Goal: Find specific fact: Find specific fact

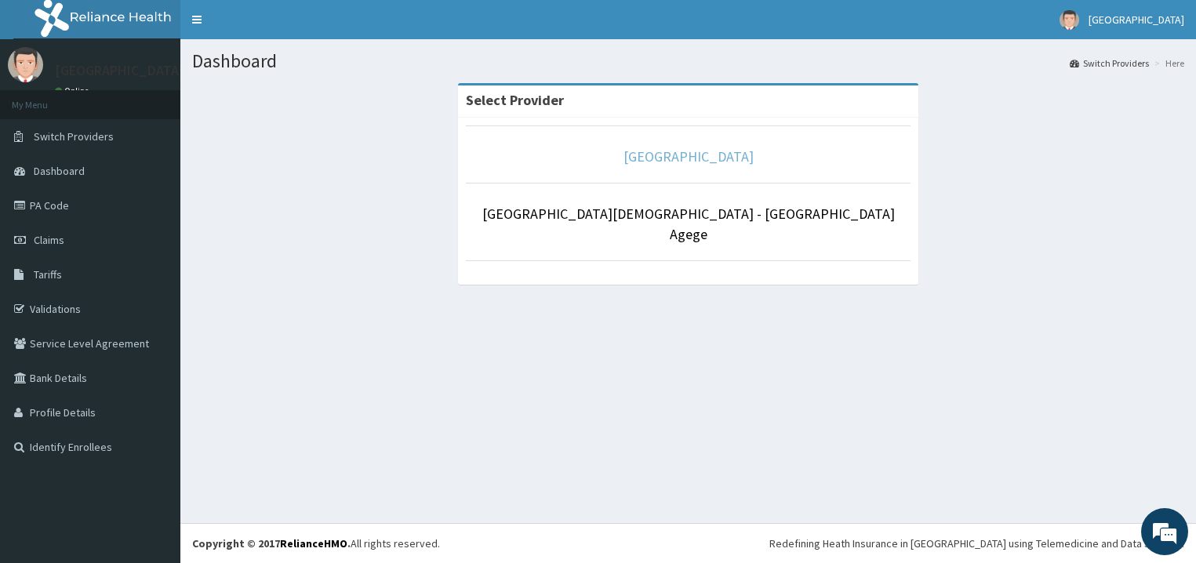
click at [736, 155] on link "[GEOGRAPHIC_DATA]" at bounding box center [689, 156] width 130 height 18
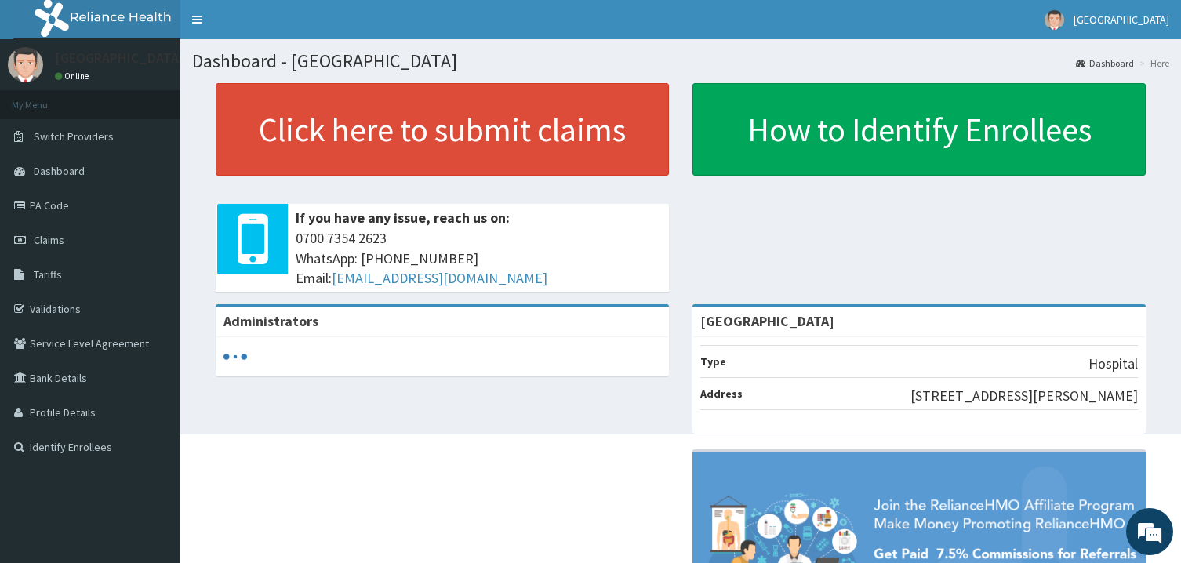
click at [68, 307] on link "Validations" at bounding box center [90, 309] width 180 height 35
click at [55, 272] on span "Tariffs" at bounding box center [48, 274] width 28 height 14
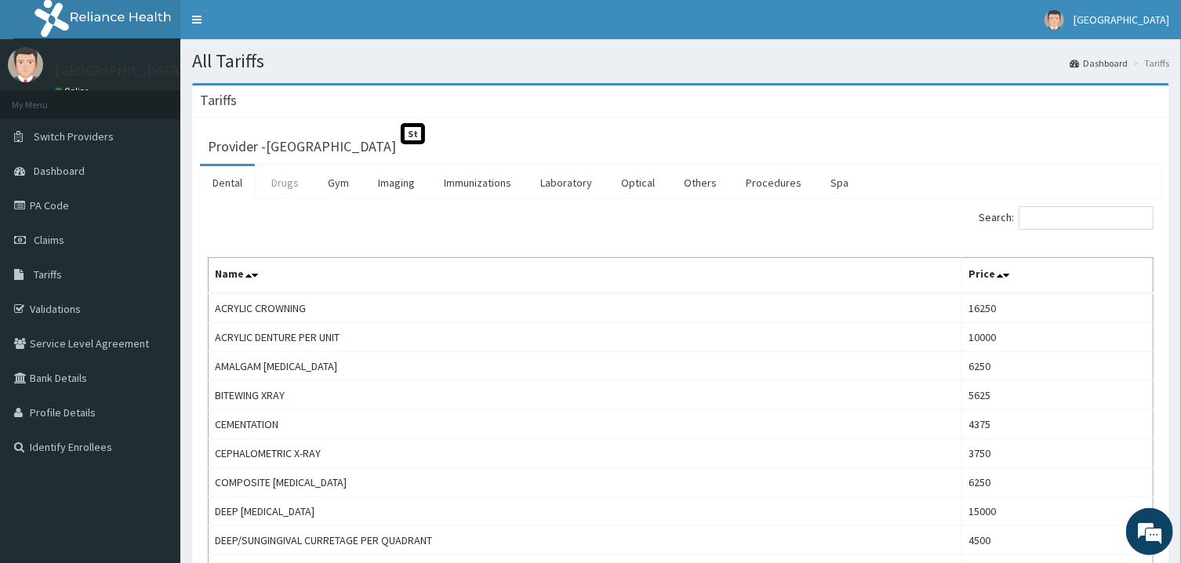
click at [290, 189] on link "Drugs" at bounding box center [285, 182] width 53 height 33
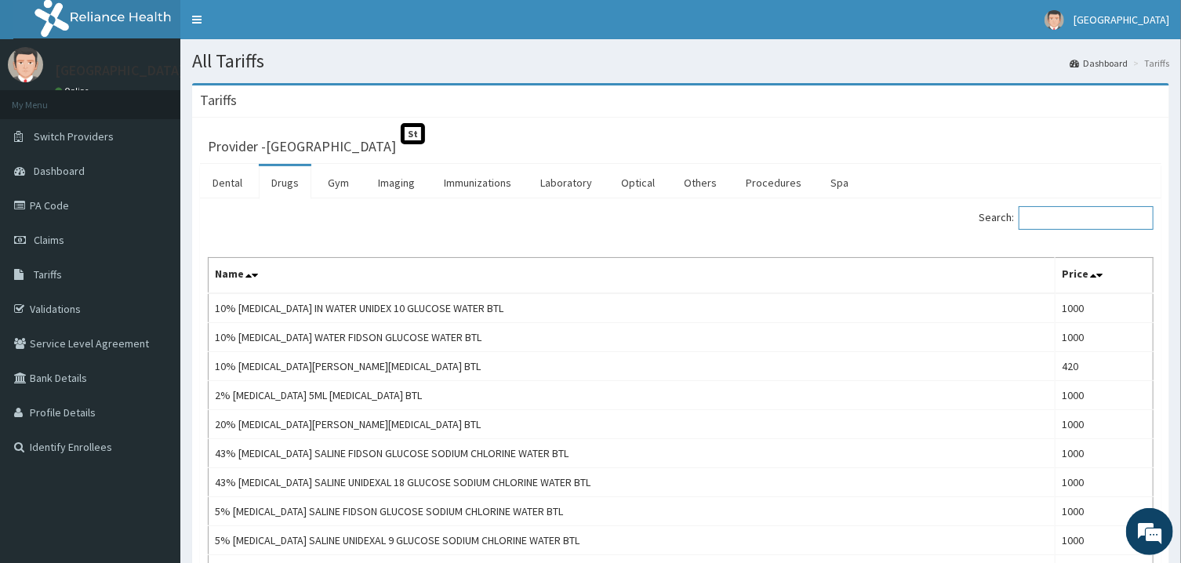
click at [1056, 223] on input "Search:" at bounding box center [1086, 218] width 135 height 24
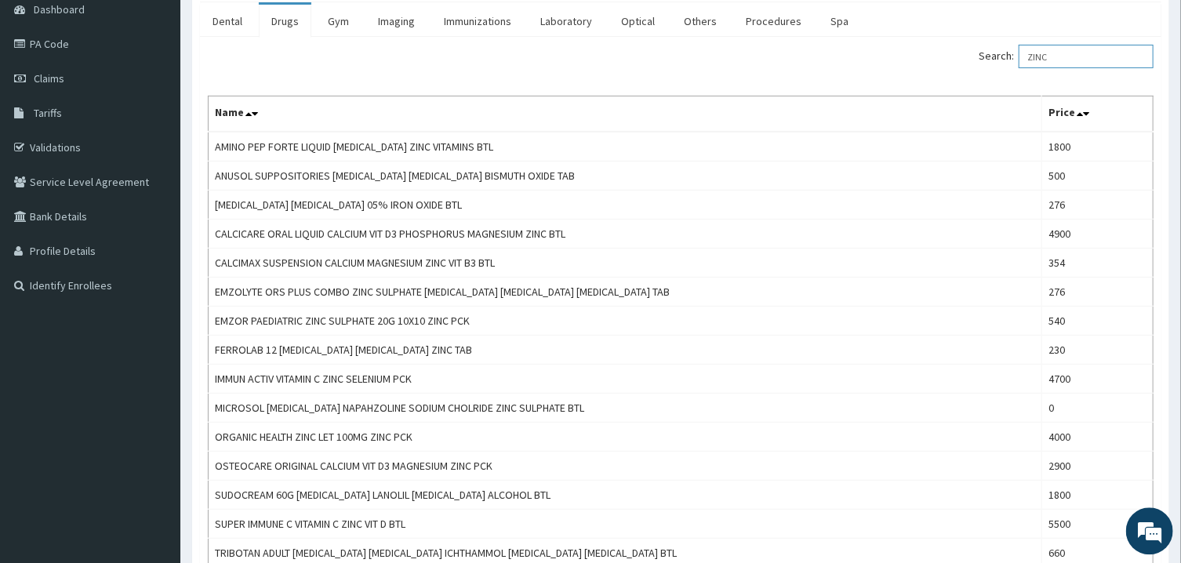
scroll to position [163, 0]
type input "Z"
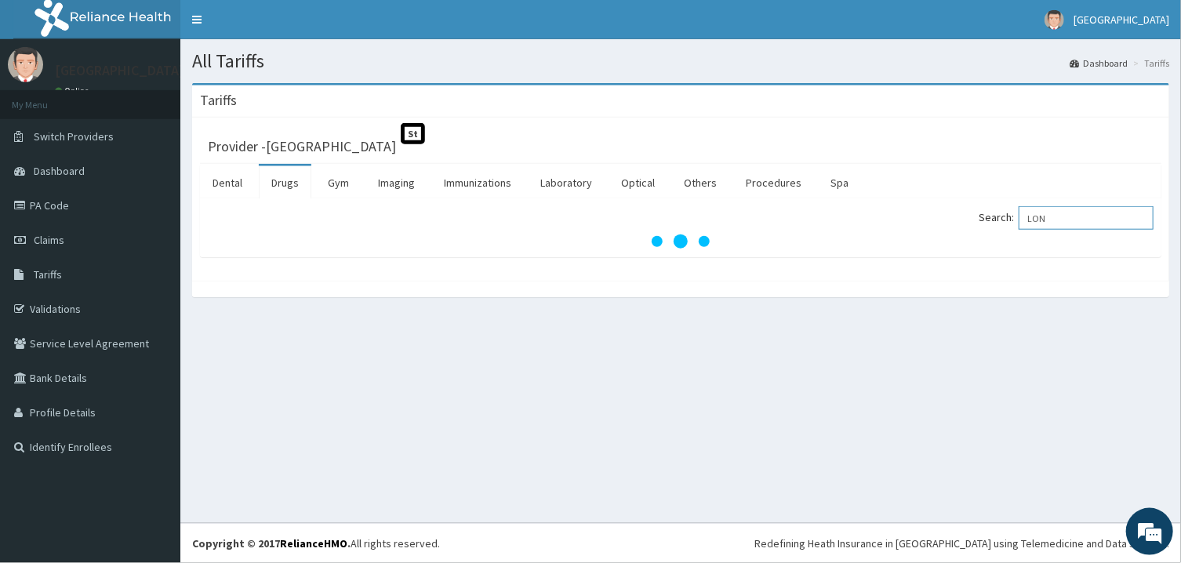
scroll to position [0, 0]
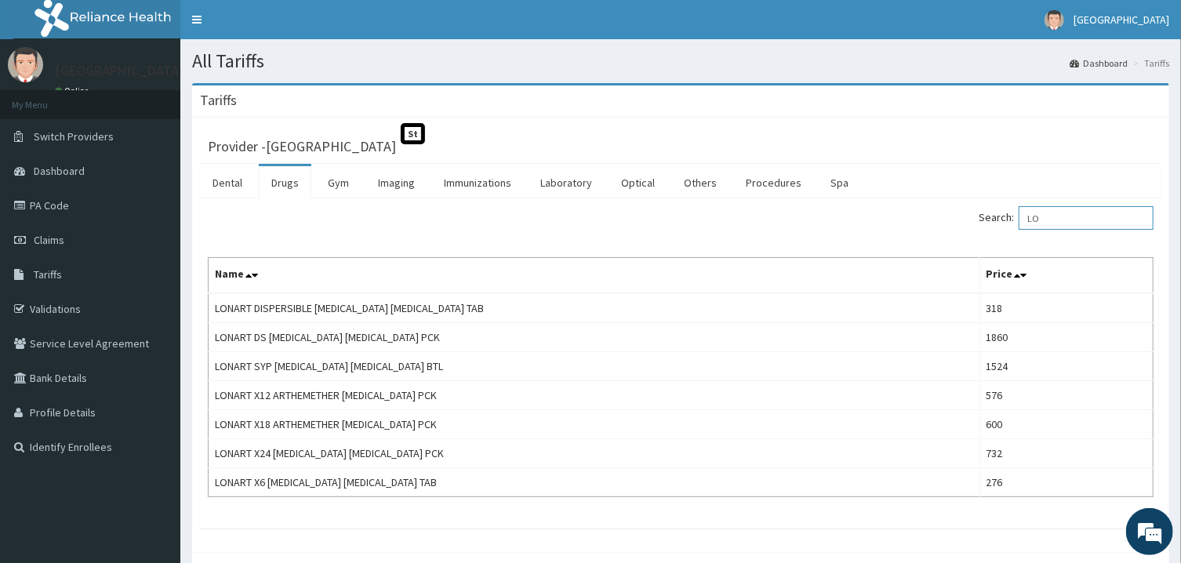
type input "L"
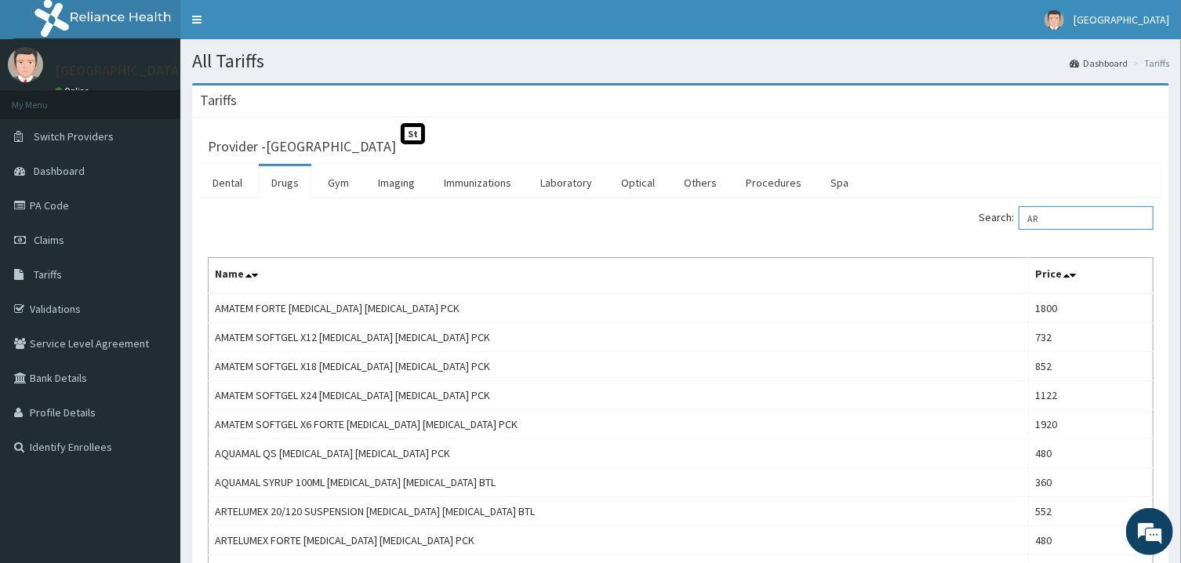
type input "A"
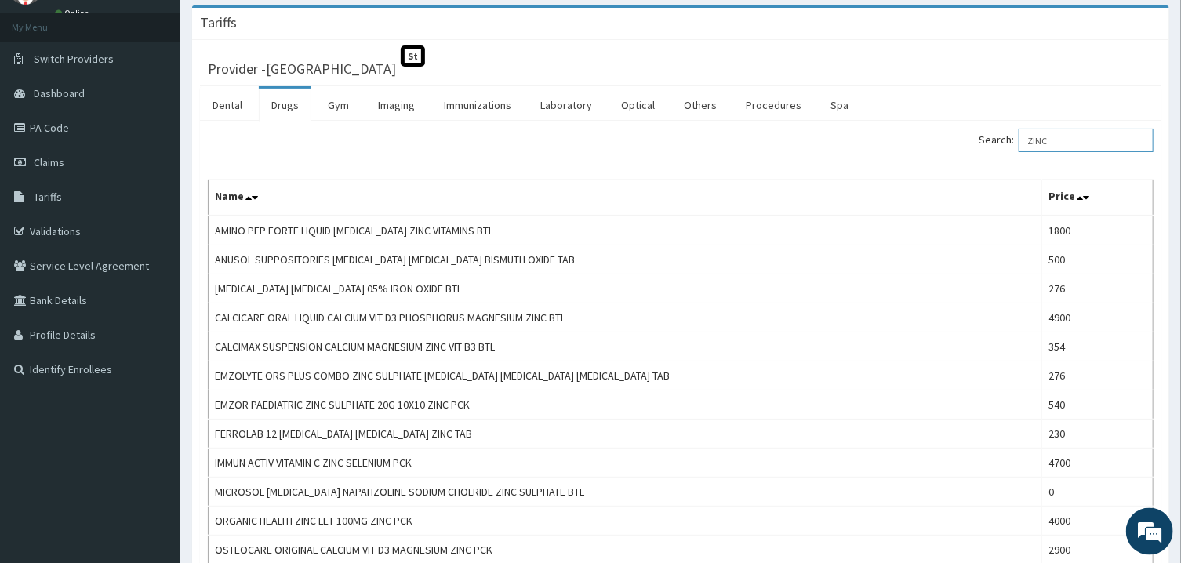
scroll to position [151, 0]
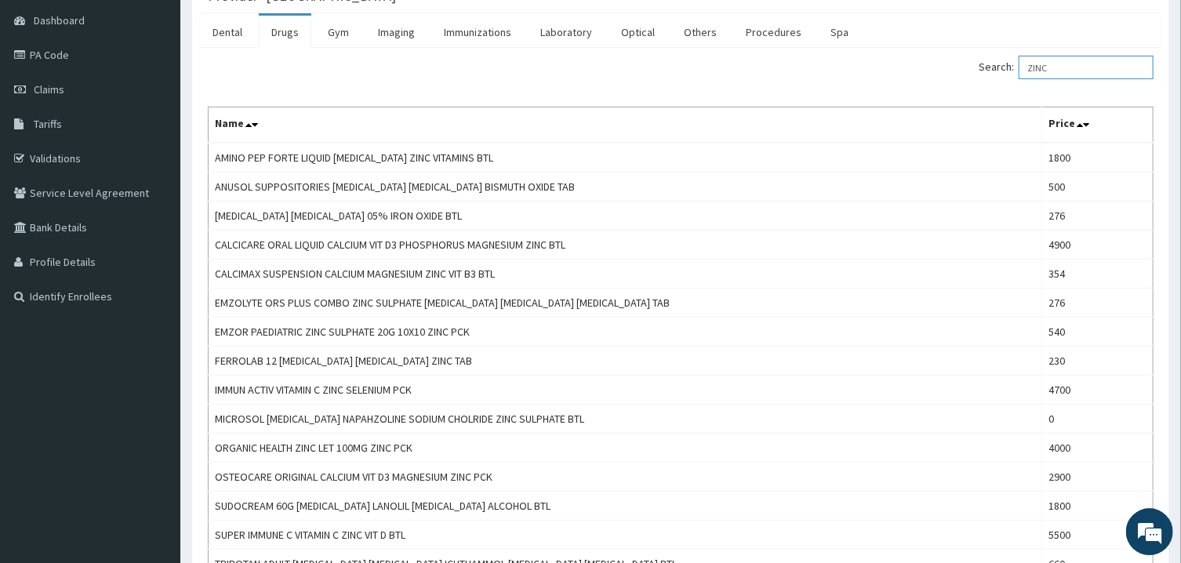
type input "ZINC"
